Goal: Task Accomplishment & Management: Manage account settings

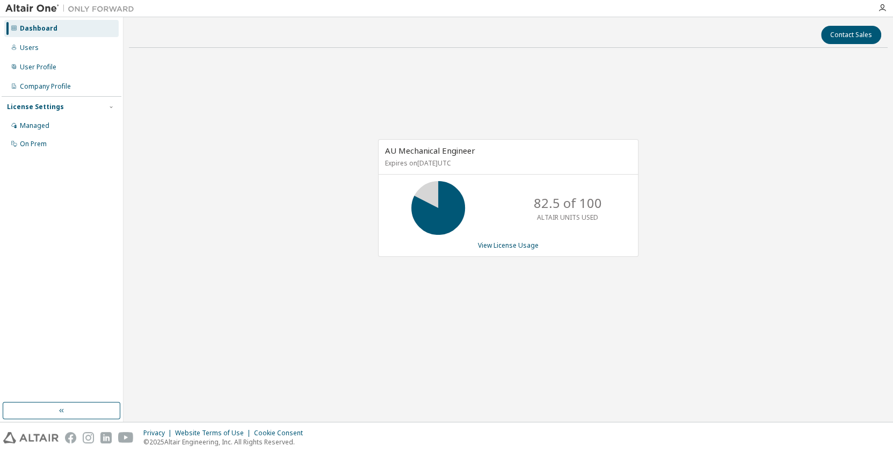
click at [419, 398] on div "Contact Sales AU Mechanical Engineer Expires on [DATE] UTC 82.5 of 100 ALTAIR U…" at bounding box center [508, 220] width 759 height 394
click at [60, 122] on div "Managed" at bounding box center [61, 125] width 114 height 17
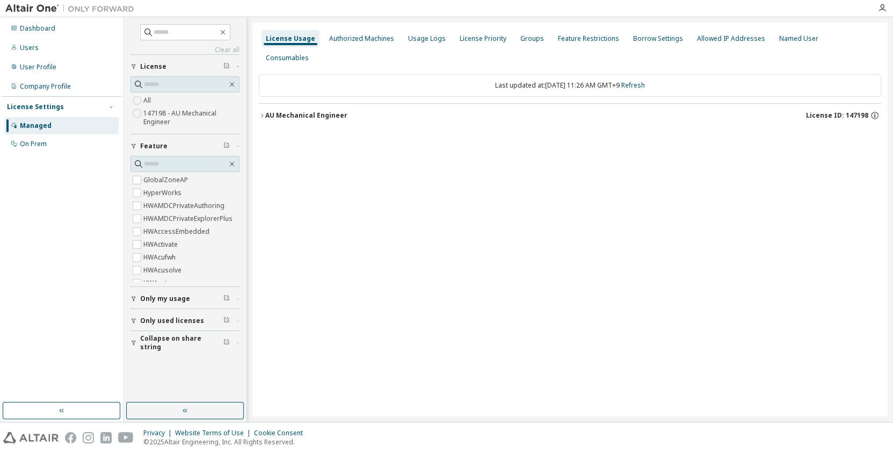
click at [309, 105] on button "AU Mechanical Engineer License ID: 147198" at bounding box center [570, 116] width 623 height 24
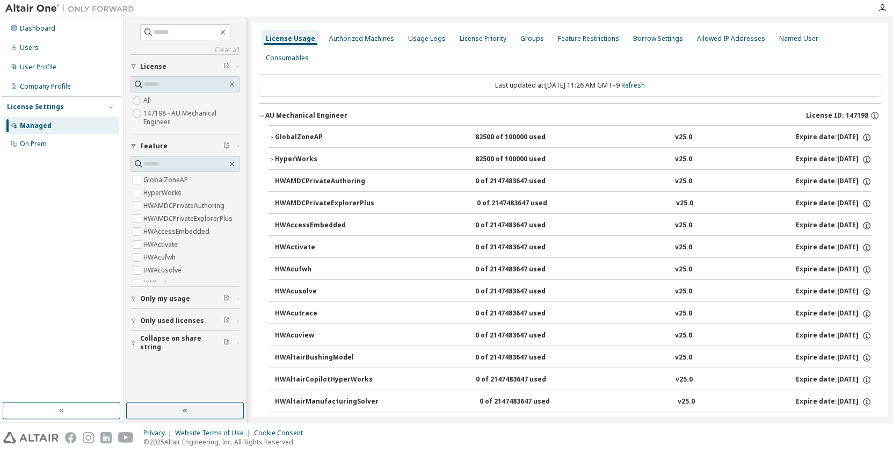
click at [314, 126] on button "GlobalZoneAP 82500 of 100000 used v25.0 Expire date: [DATE]" at bounding box center [570, 138] width 603 height 24
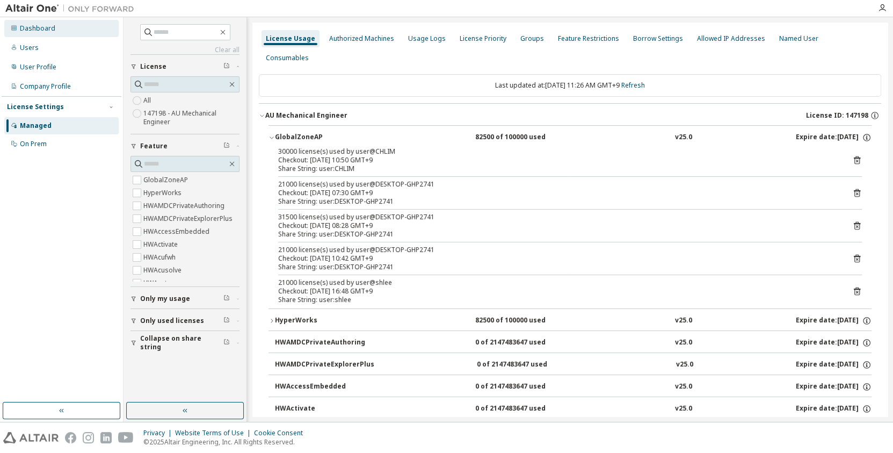
click at [45, 26] on div "Dashboard" at bounding box center [37, 28] width 35 height 9
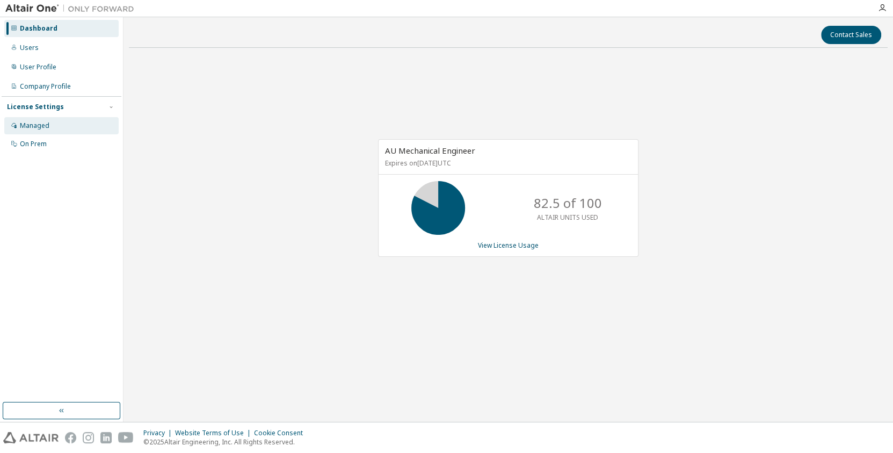
click at [45, 123] on div "Managed" at bounding box center [35, 125] width 30 height 9
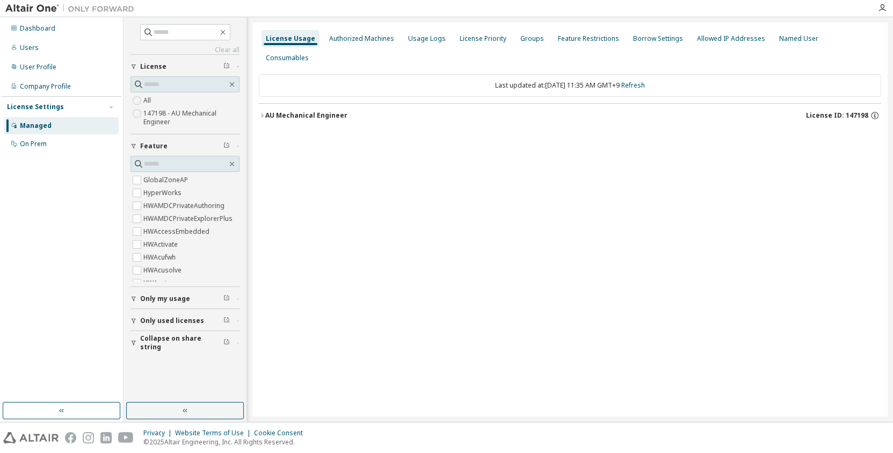
drag, startPoint x: 287, startPoint y: 91, endPoint x: 280, endPoint y: 91, distance: 7.0
click at [287, 111] on div "AU Mechanical Engineer" at bounding box center [306, 115] width 82 height 9
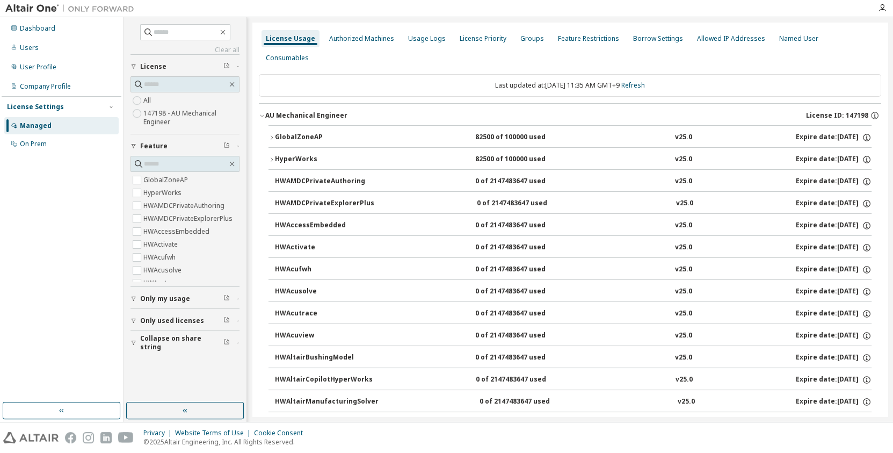
click at [292, 133] on div "GlobalZoneAP" at bounding box center [323, 138] width 97 height 10
